Goal: Task Accomplishment & Management: Complete application form

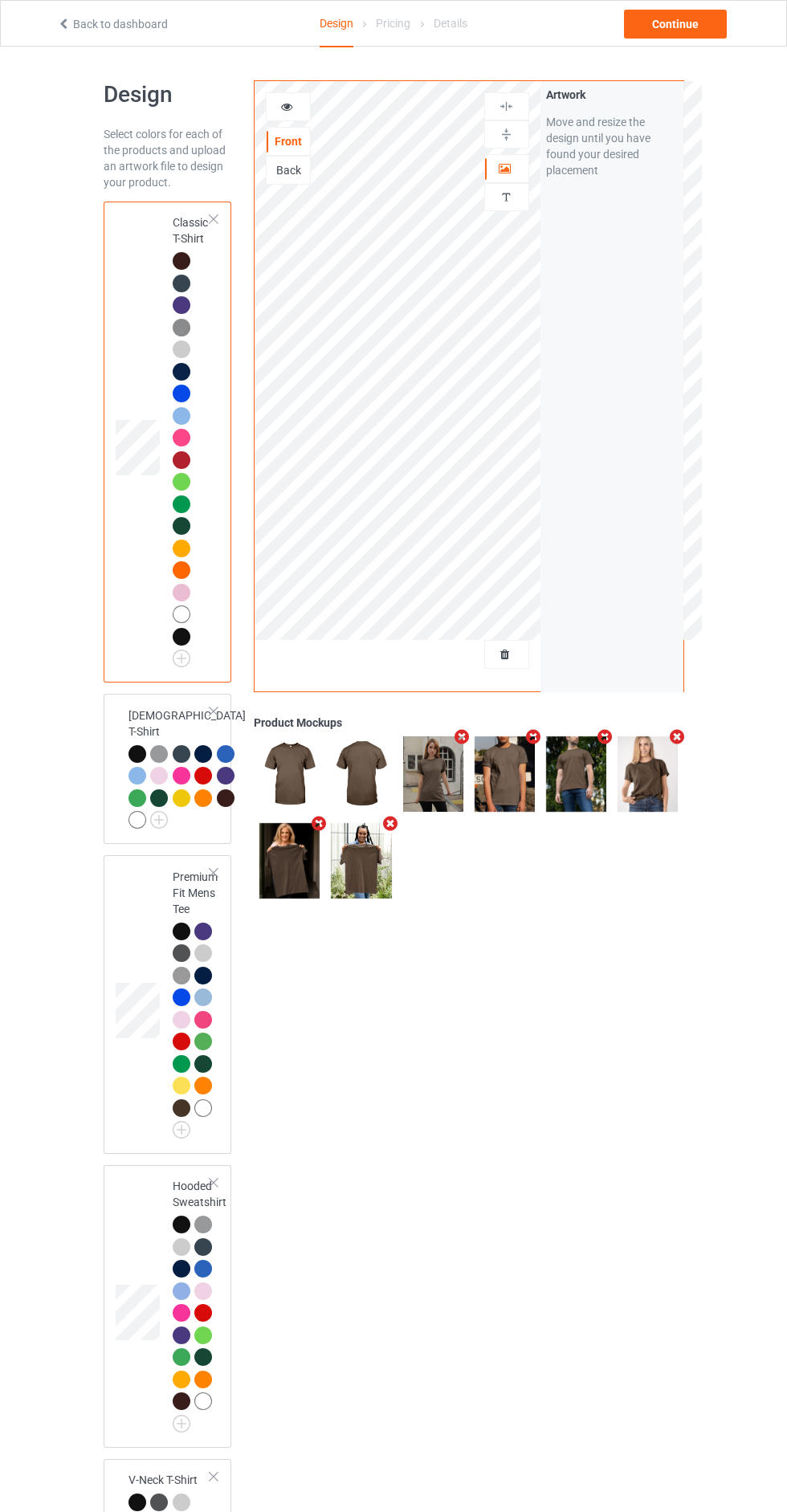
click at [486, 96] on div at bounding box center [506, 106] width 45 height 28
click at [527, 655] on div at bounding box center [506, 654] width 44 height 16
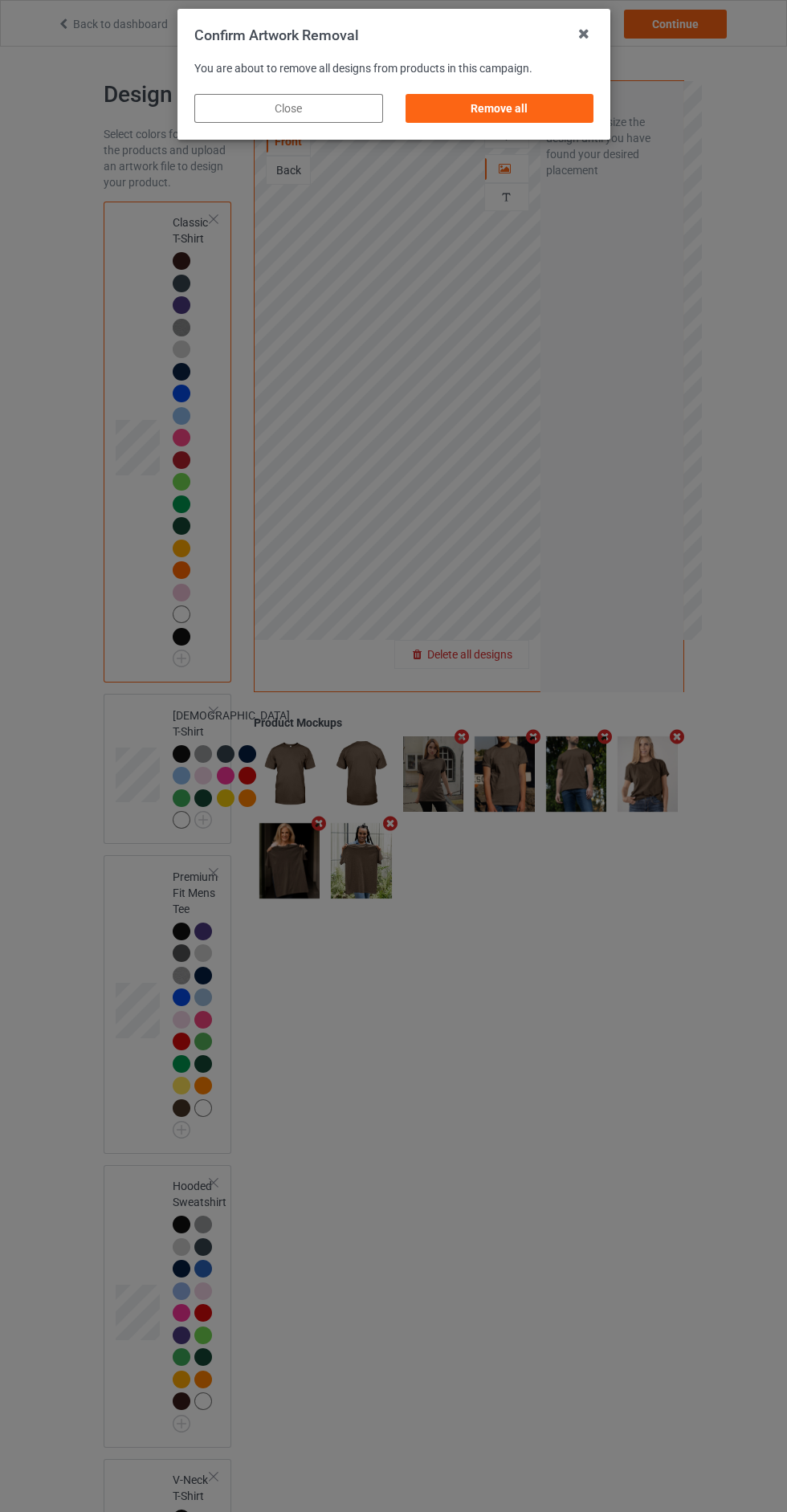
click at [532, 103] on div "Remove all" at bounding box center [499, 108] width 189 height 29
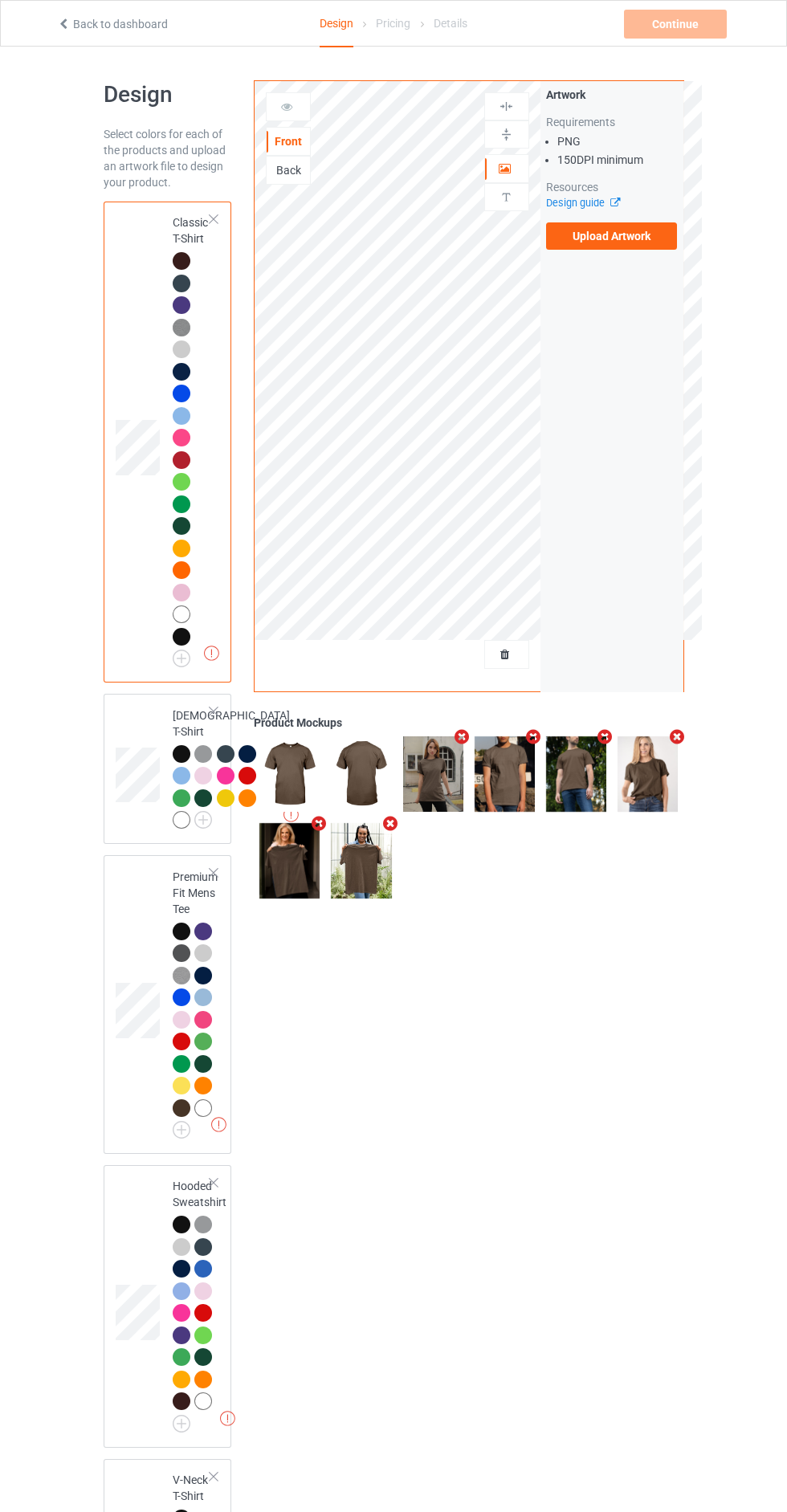
click at [292, 167] on div "Back" at bounding box center [288, 170] width 44 height 16
click at [618, 237] on label "Upload Artwork" at bounding box center [611, 236] width 132 height 27
click at [0, 0] on input "Upload Artwork" at bounding box center [0, 0] width 0 height 0
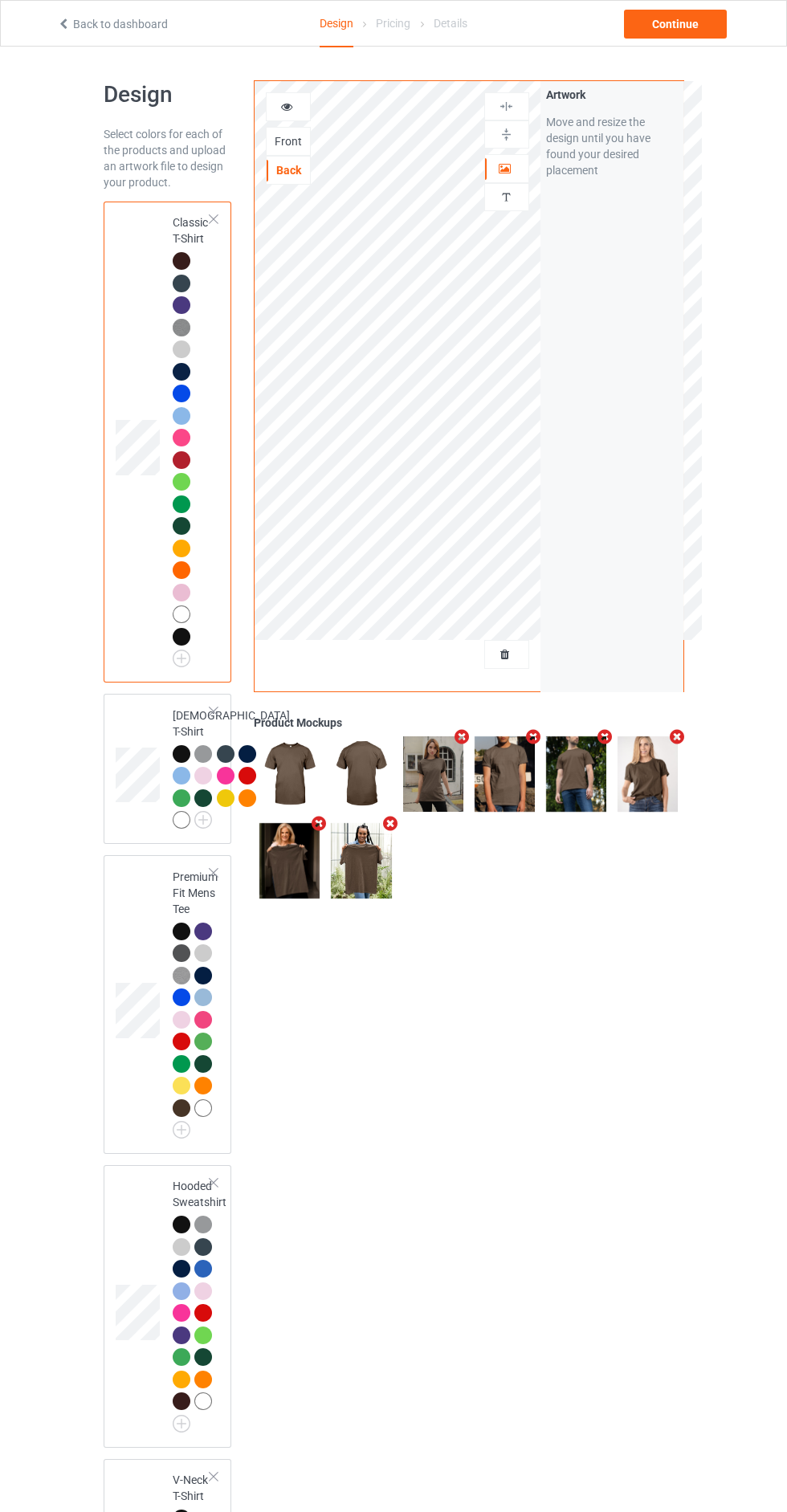
click at [513, 164] on div at bounding box center [506, 168] width 44 height 16
click at [689, 27] on div "Continue" at bounding box center [675, 24] width 103 height 29
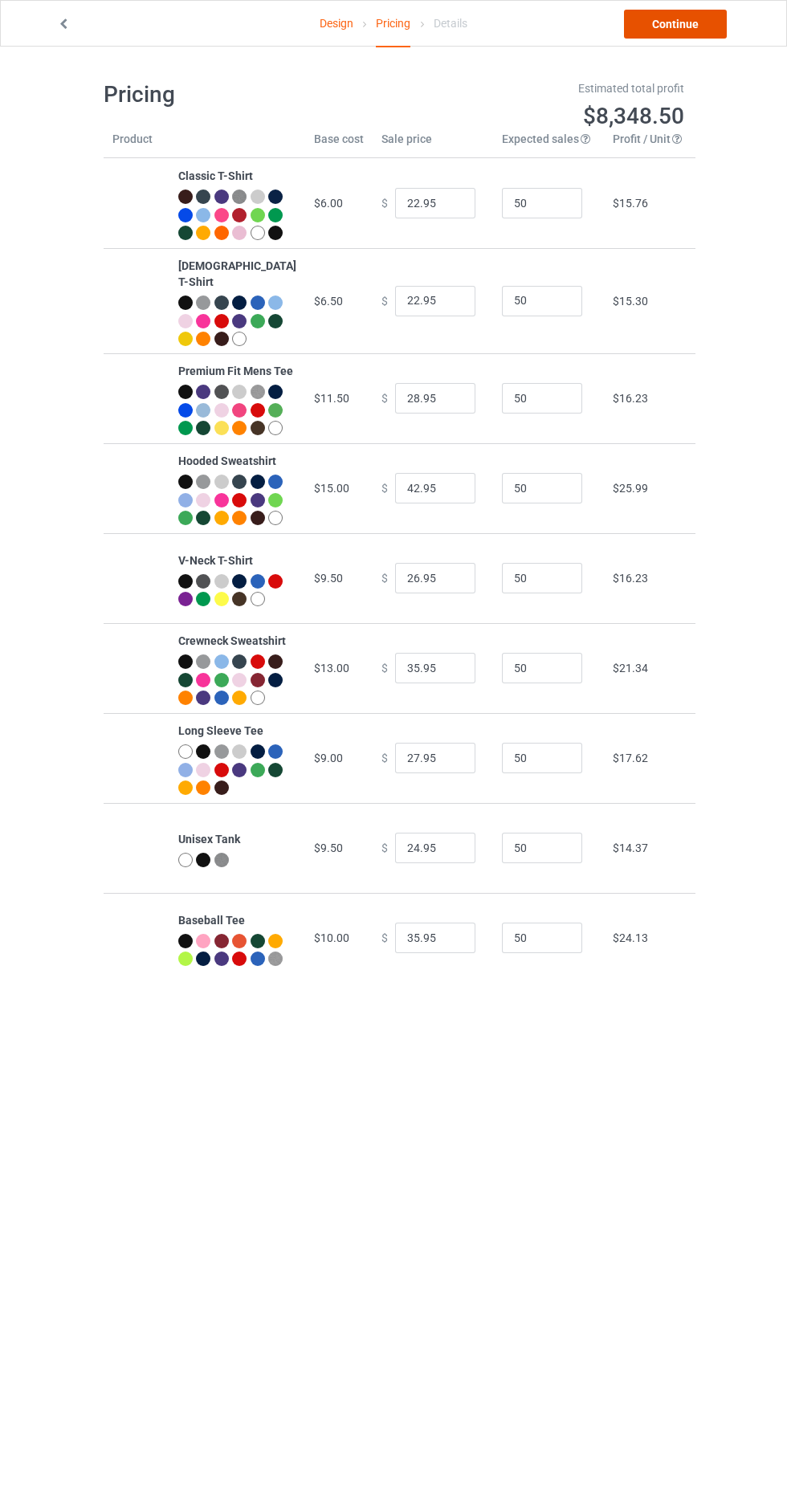
click at [694, 35] on link "Continue" at bounding box center [675, 24] width 103 height 29
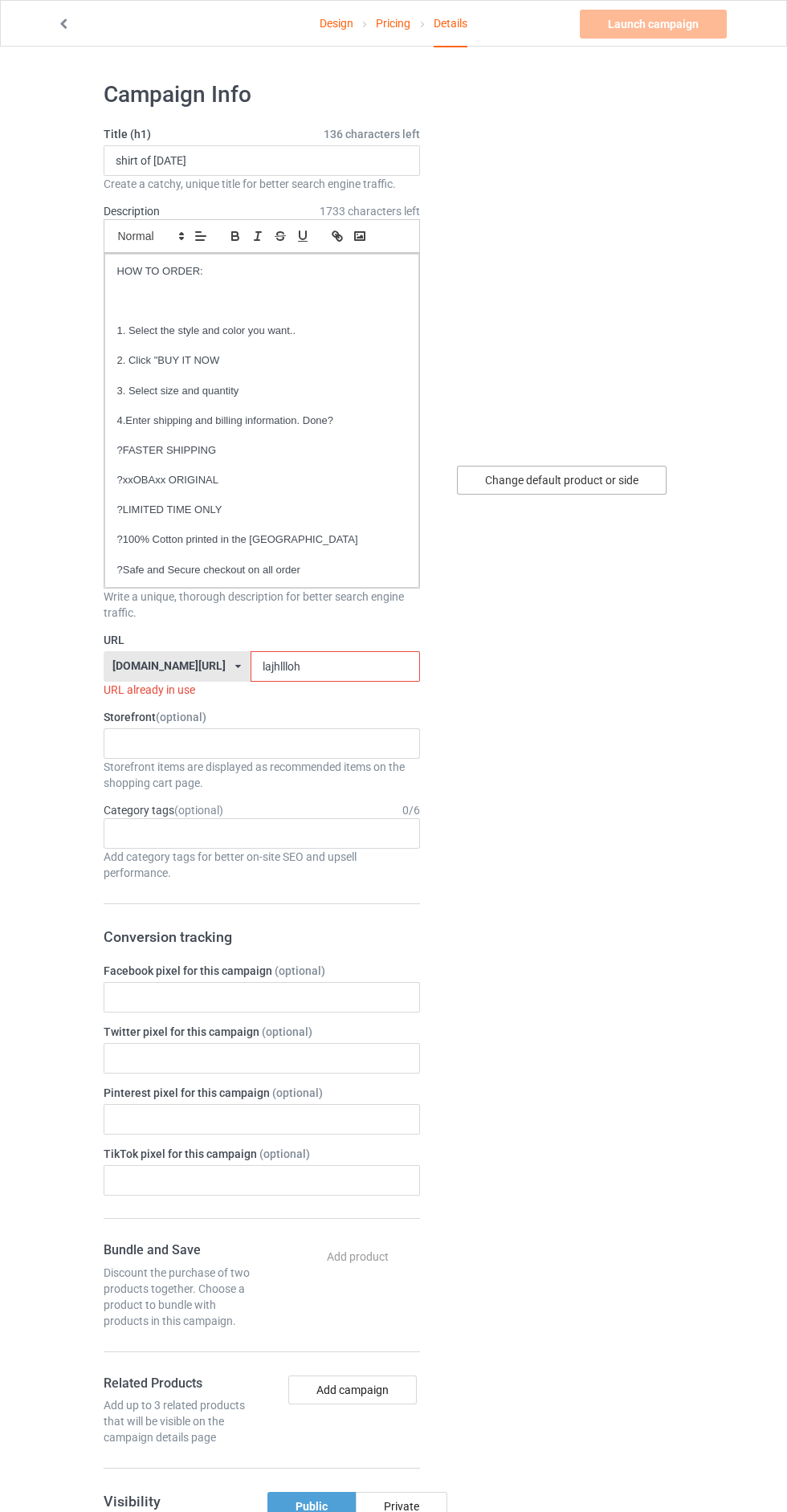
click at [625, 472] on div "Change default product or side" at bounding box center [561, 480] width 209 height 29
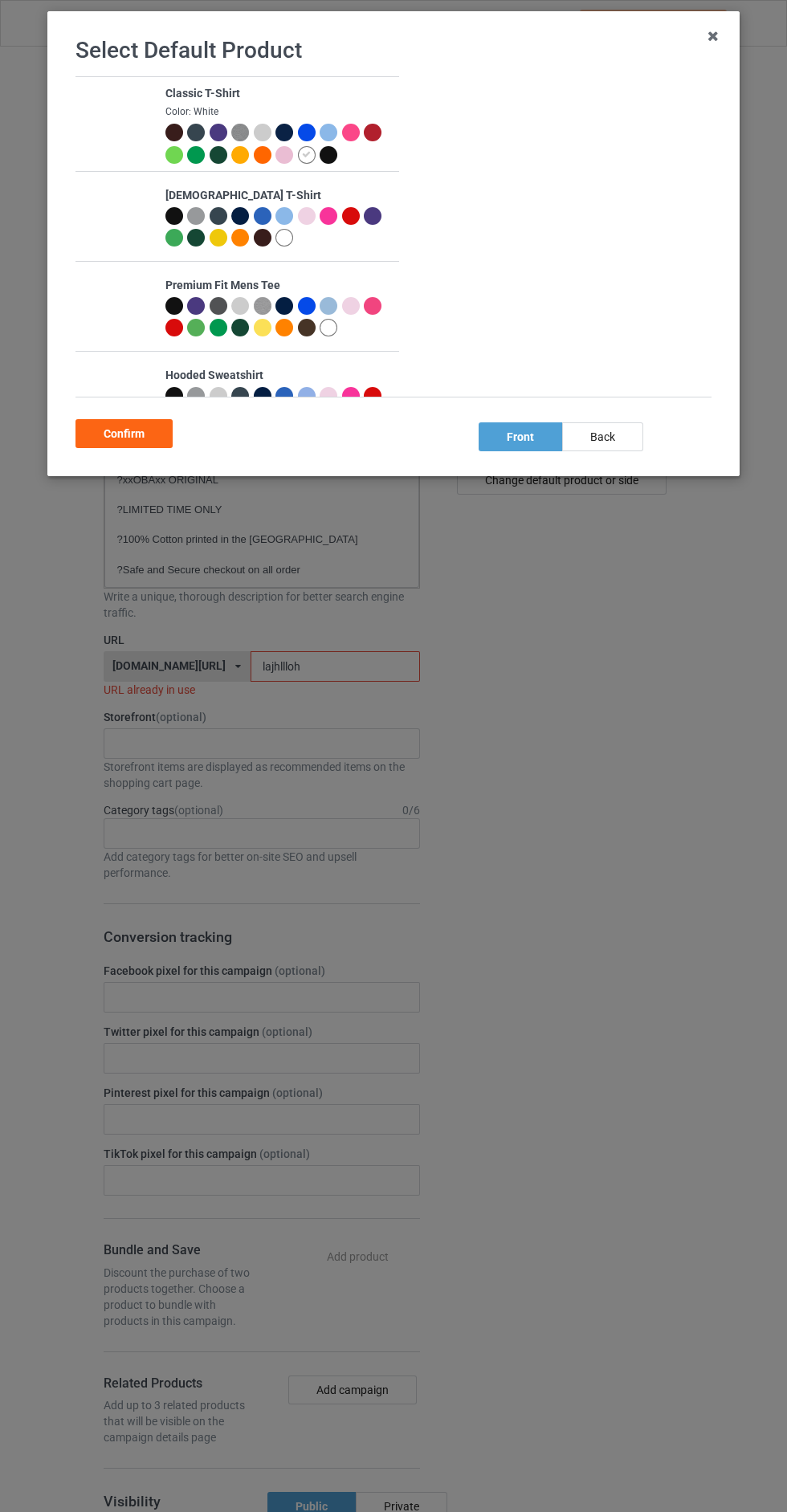
click at [620, 422] on div "back" at bounding box center [602, 436] width 81 height 29
click at [157, 440] on div "Confirm" at bounding box center [124, 434] width 97 height 29
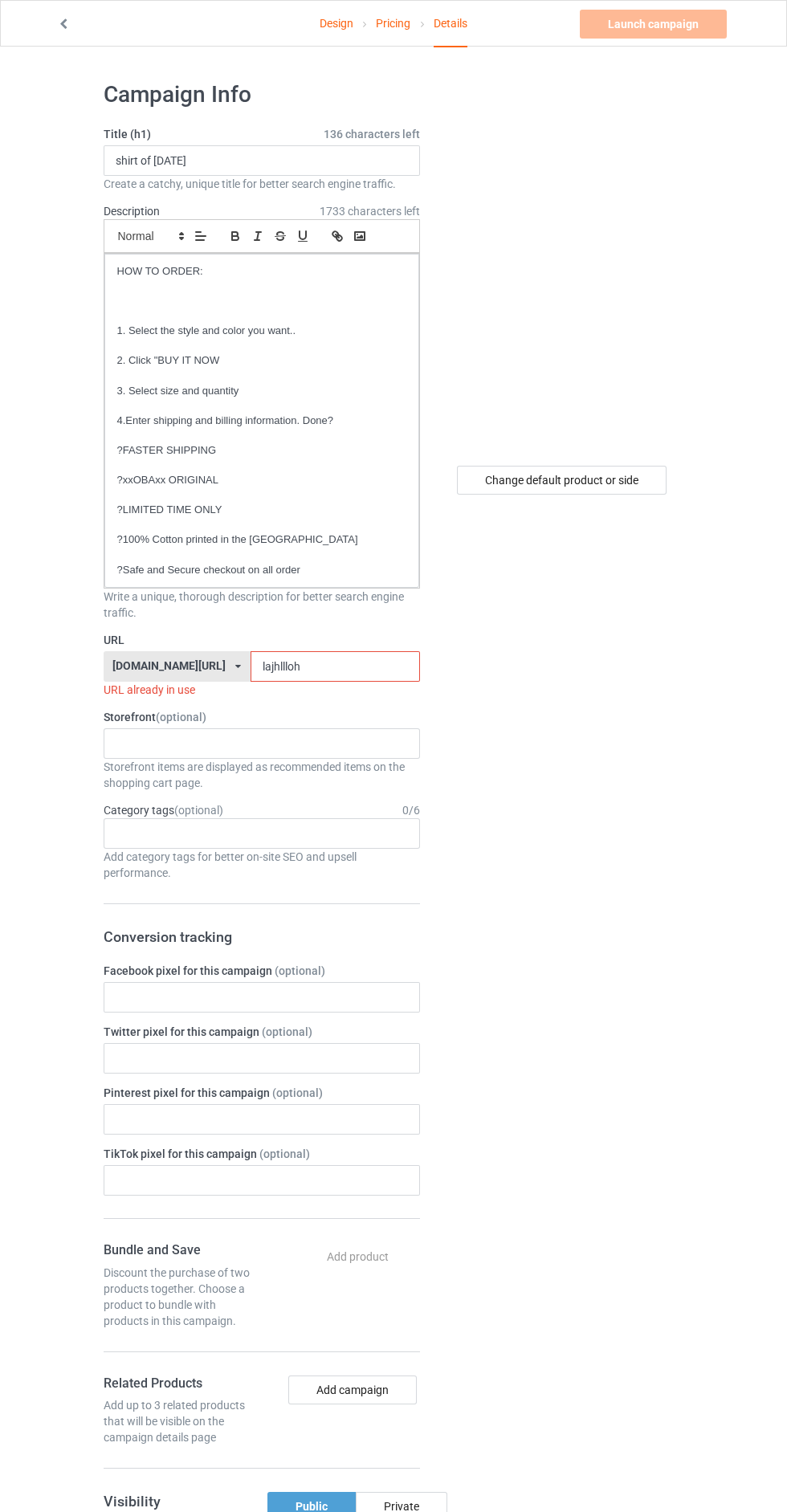
click at [362, 672] on input "lajhllloh" at bounding box center [335, 666] width 170 height 31
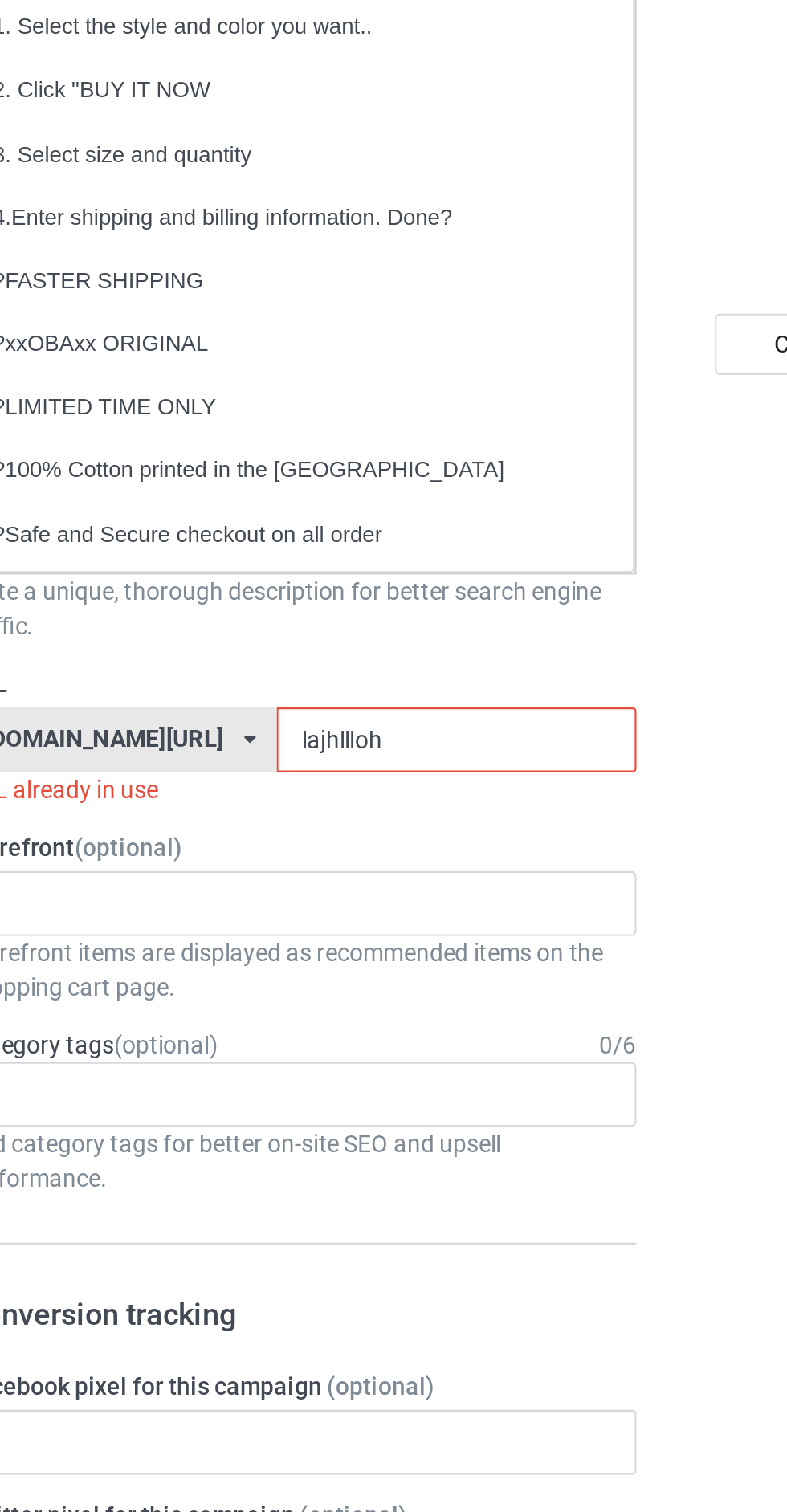
type input "lajhlllohk"
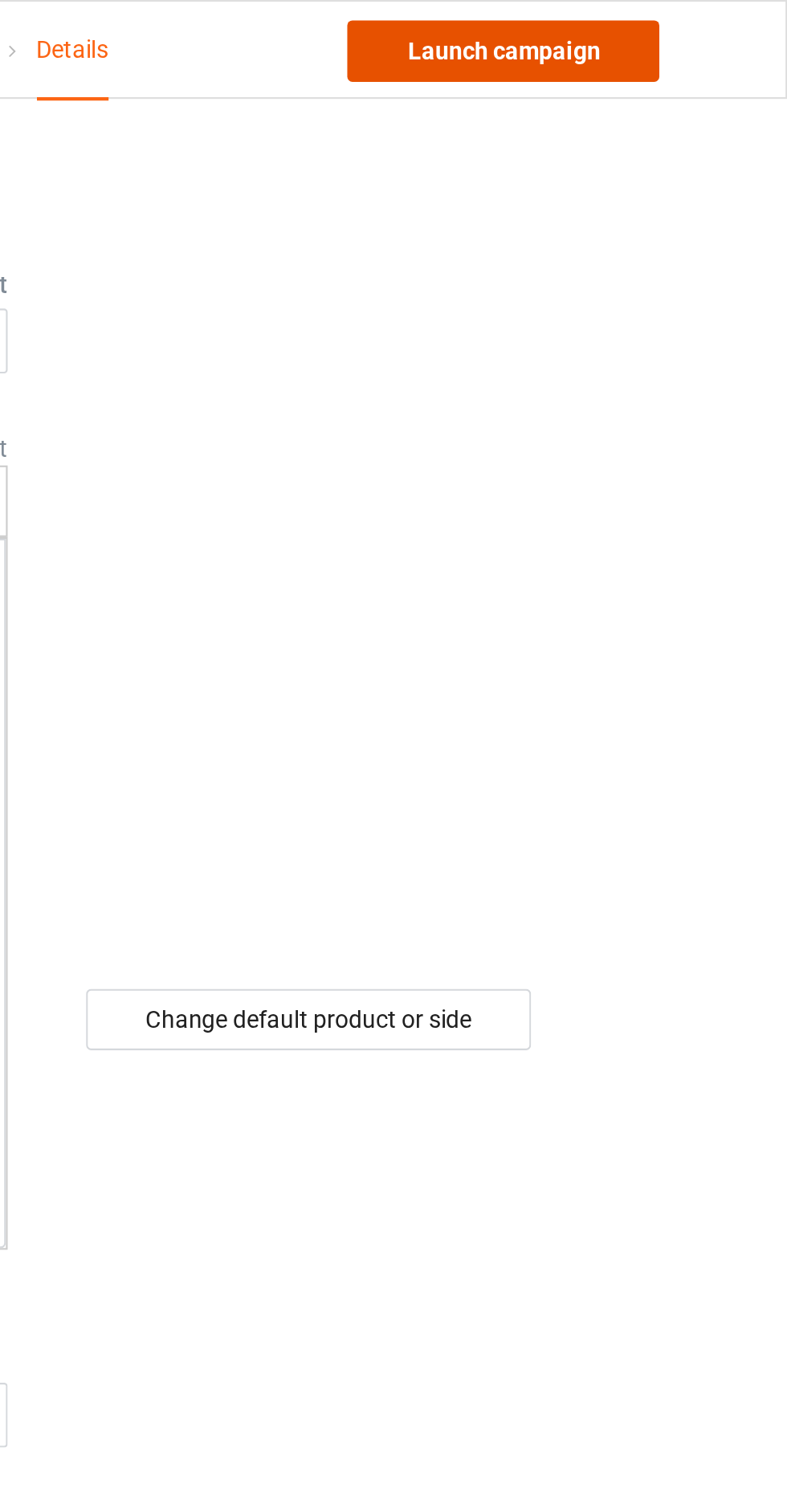
click at [699, 35] on link "Launch campaign" at bounding box center [653, 24] width 147 height 29
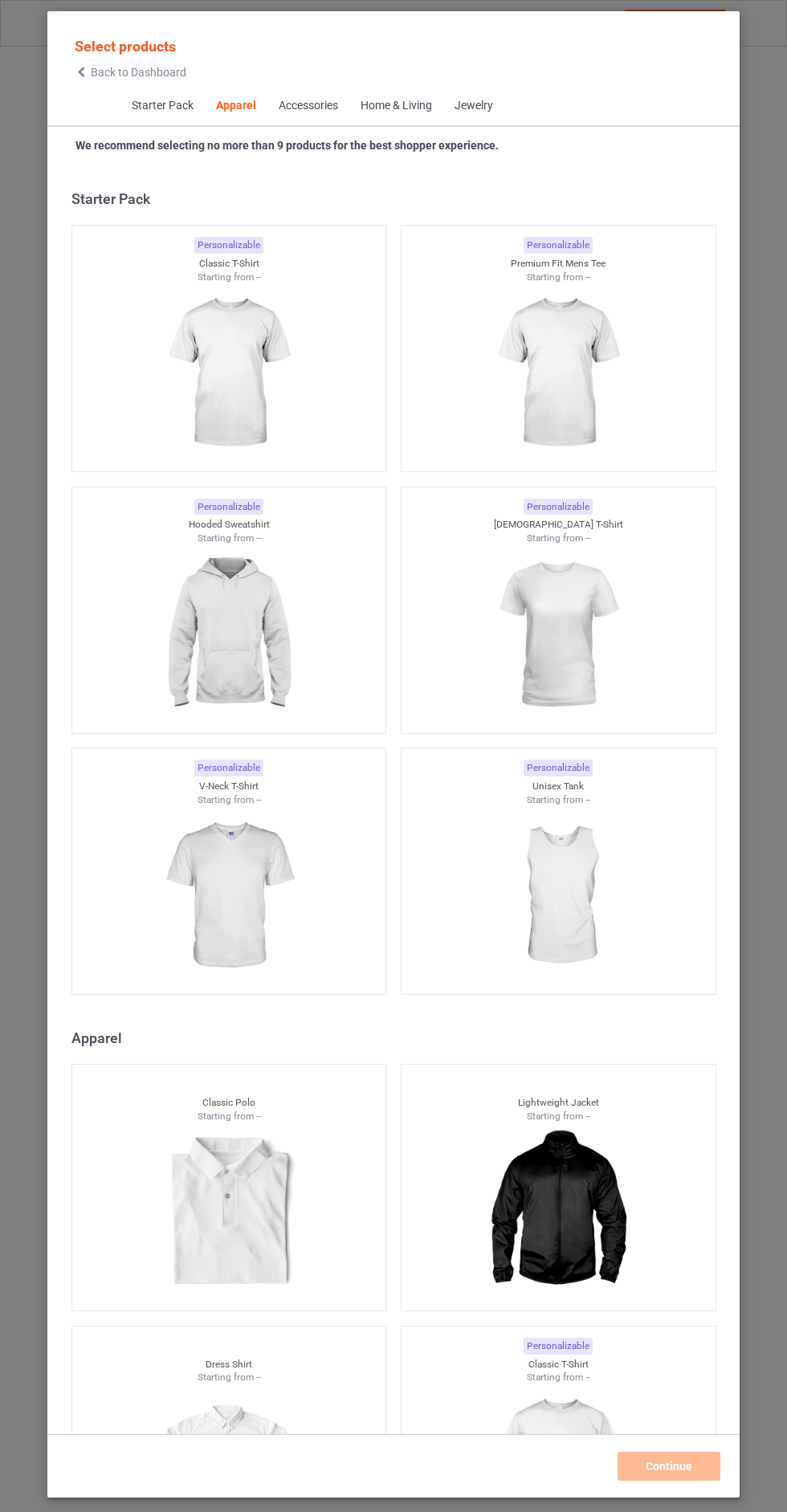
scroll to position [859, 0]
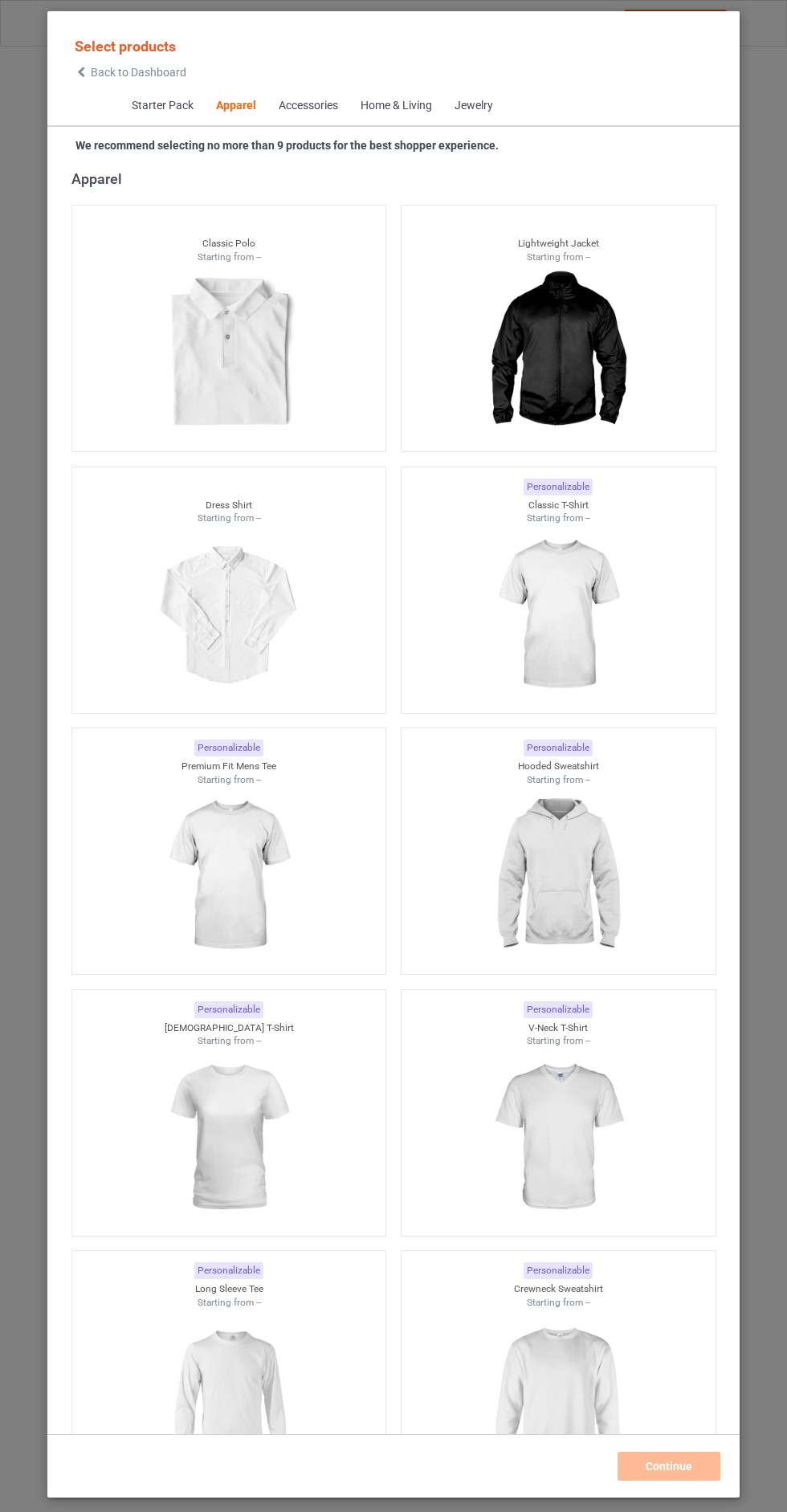
click at [161, 77] on span "Back to Dashboard" at bounding box center [138, 73] width 96 height 13
